Goal: Information Seeking & Learning: Learn about a topic

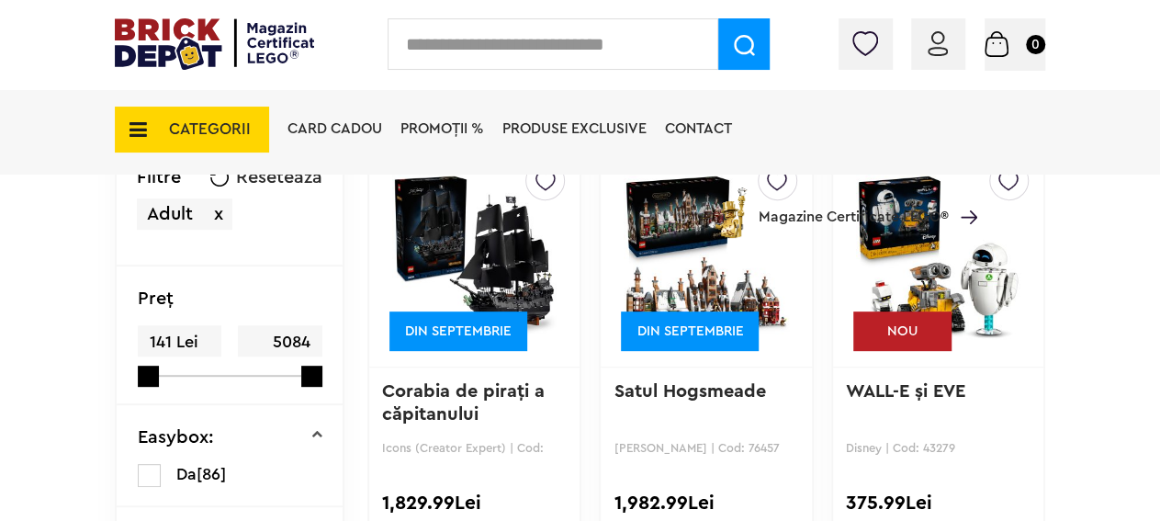
scroll to position [191, 0]
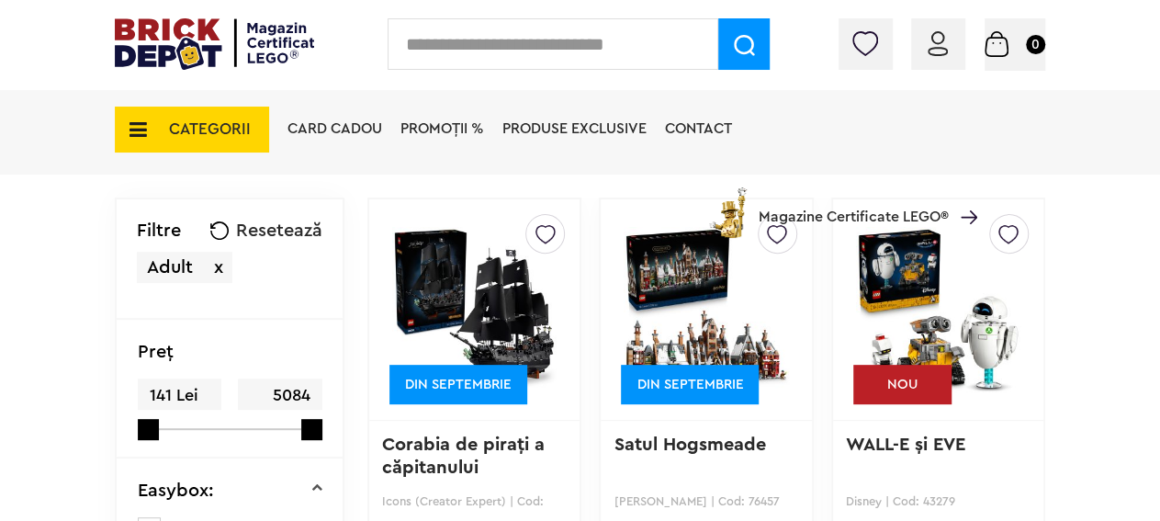
click at [473, 311] on img at bounding box center [474, 309] width 164 height 257
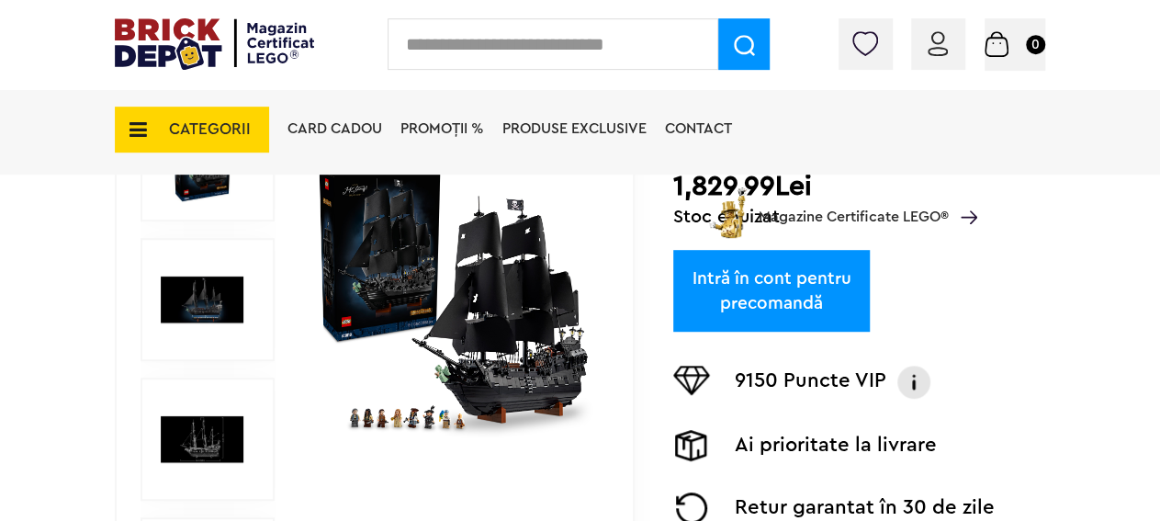
scroll to position [286, 0]
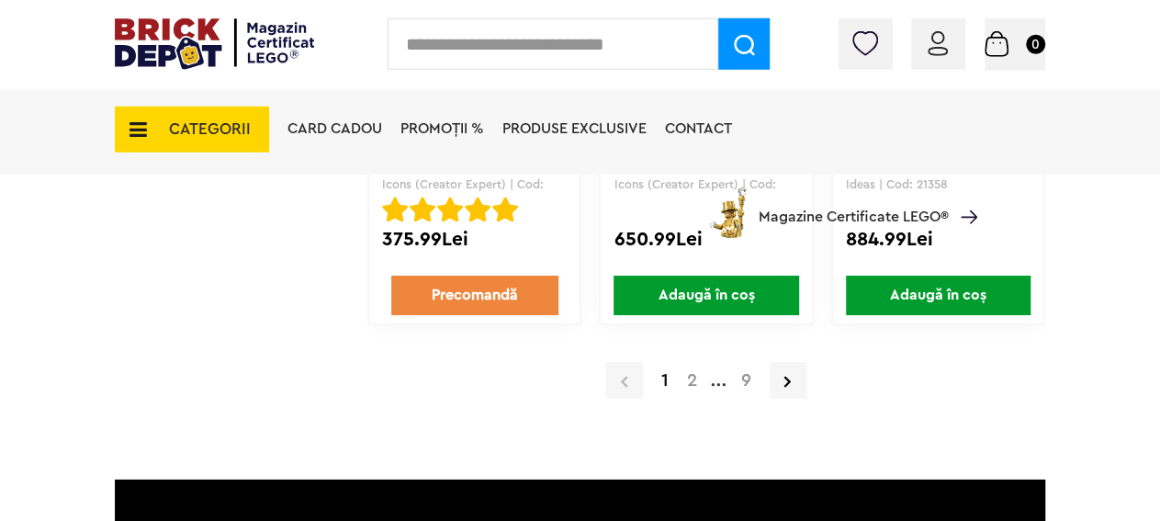
scroll to position [3247, 0]
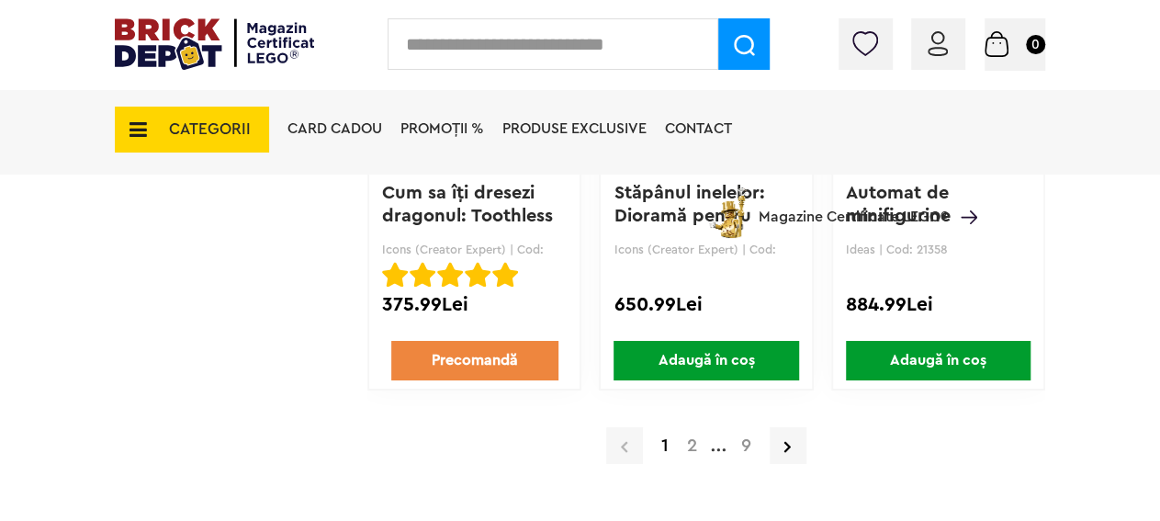
click at [695, 443] on a=Adult&order=1&page=2"] "2" at bounding box center [692, 445] width 28 height 18
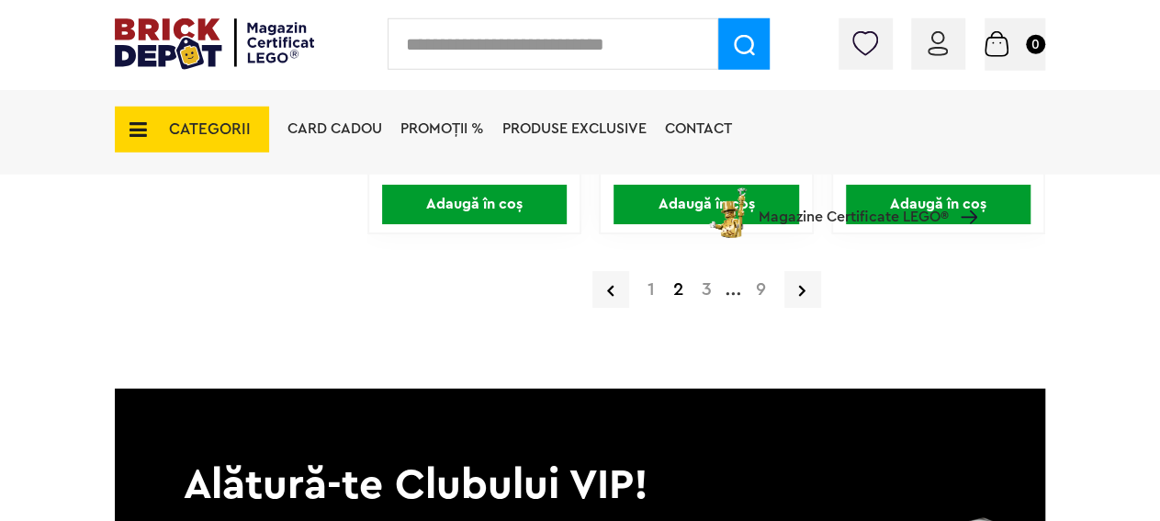
scroll to position [3438, 0]
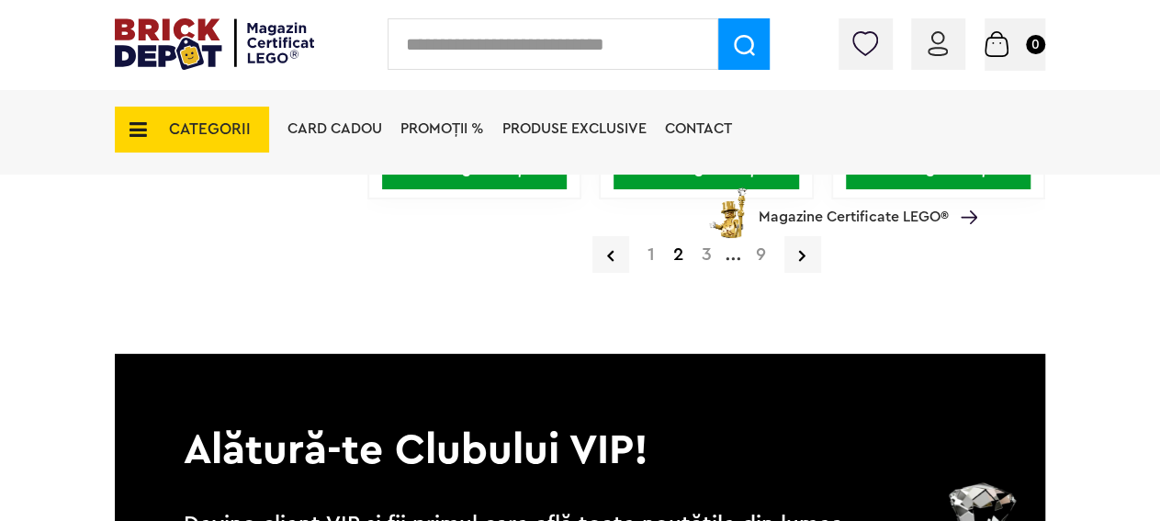
click at [704, 257] on a=Adult&order=1&page=3"] "3" at bounding box center [706, 254] width 28 height 18
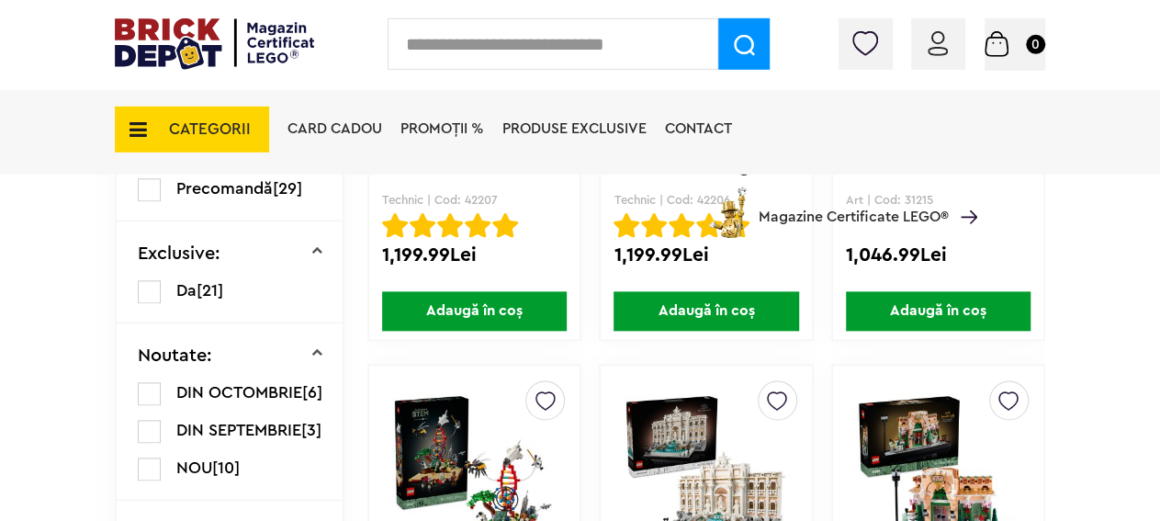
scroll to position [1001, 0]
